Goal: Navigation & Orientation: Go to known website

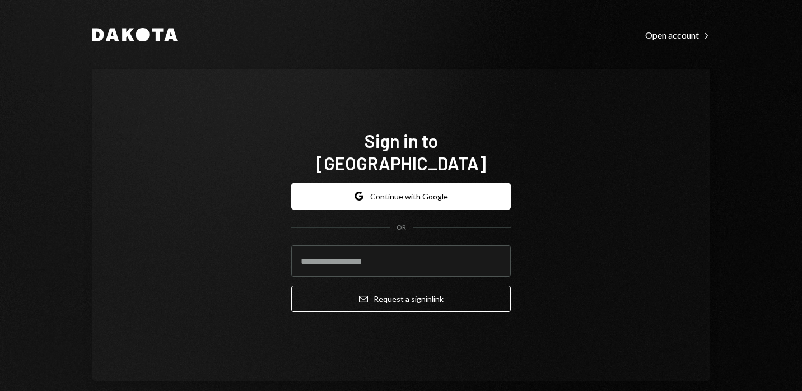
click at [403, 185] on button "Google Continue with Google" at bounding box center [401, 196] width 220 height 26
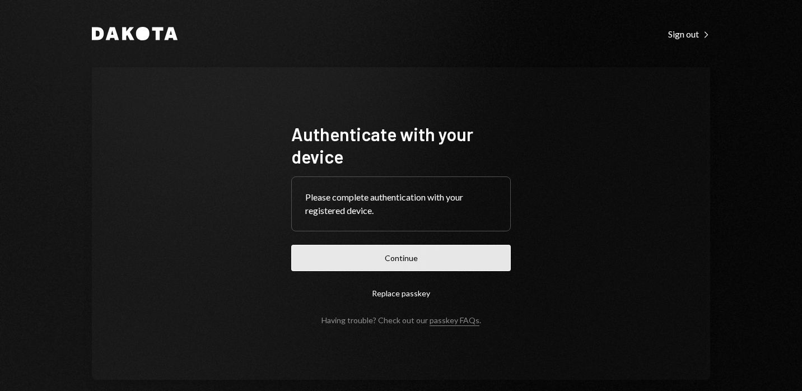
click at [387, 254] on button "Continue" at bounding box center [401, 258] width 220 height 26
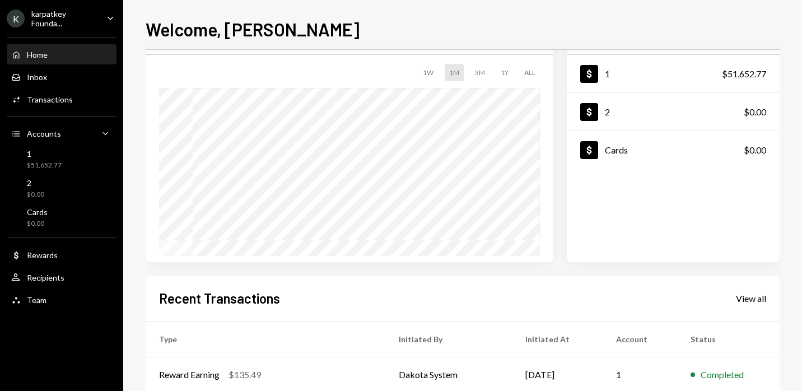
scroll to position [83, 0]
